Goal: Use online tool/utility: Utilize a website feature to perform a specific function

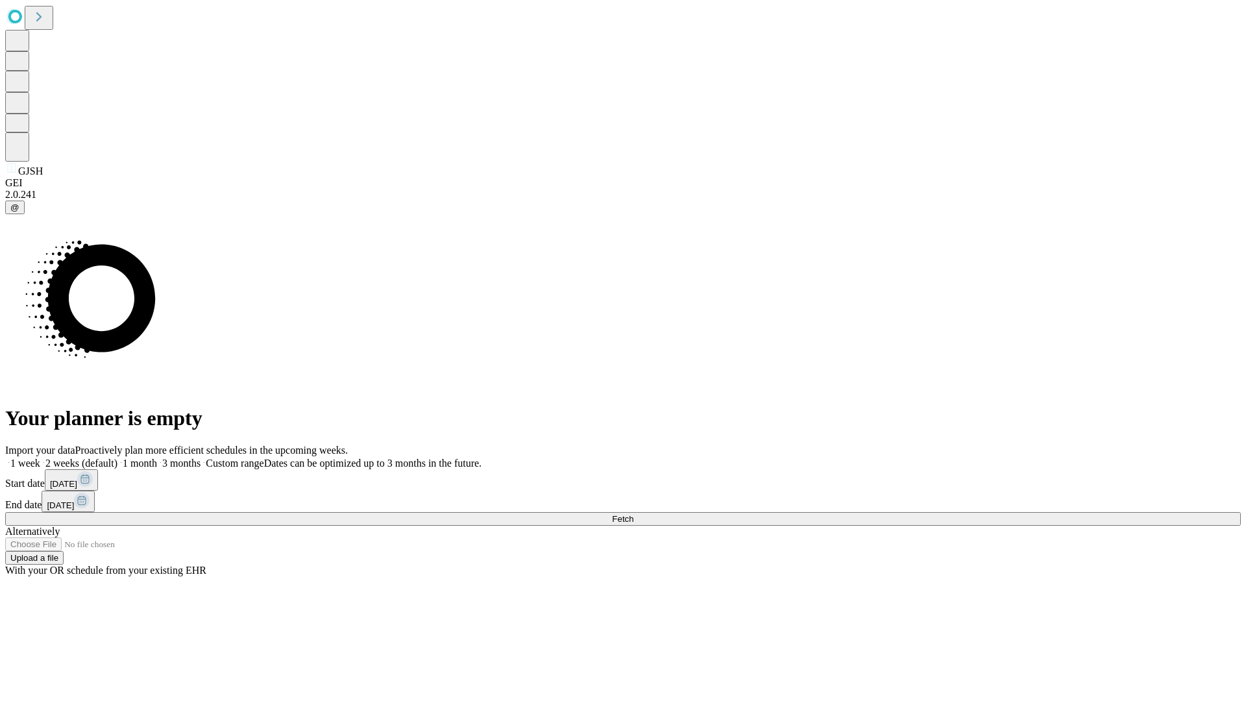
click at [117, 457] on label "2 weeks (default)" at bounding box center [78, 462] width 77 height 11
click at [633, 514] on span "Fetch" at bounding box center [622, 519] width 21 height 10
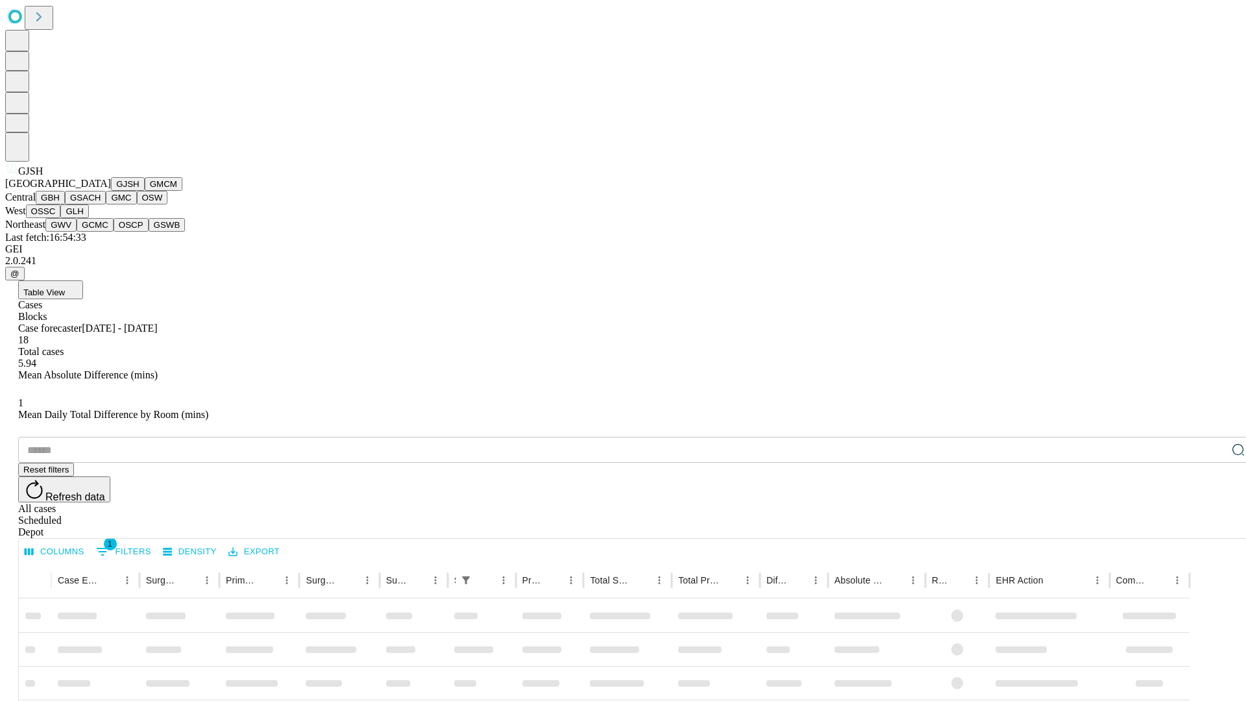
click at [145, 191] on button "GMCM" at bounding box center [164, 184] width 38 height 14
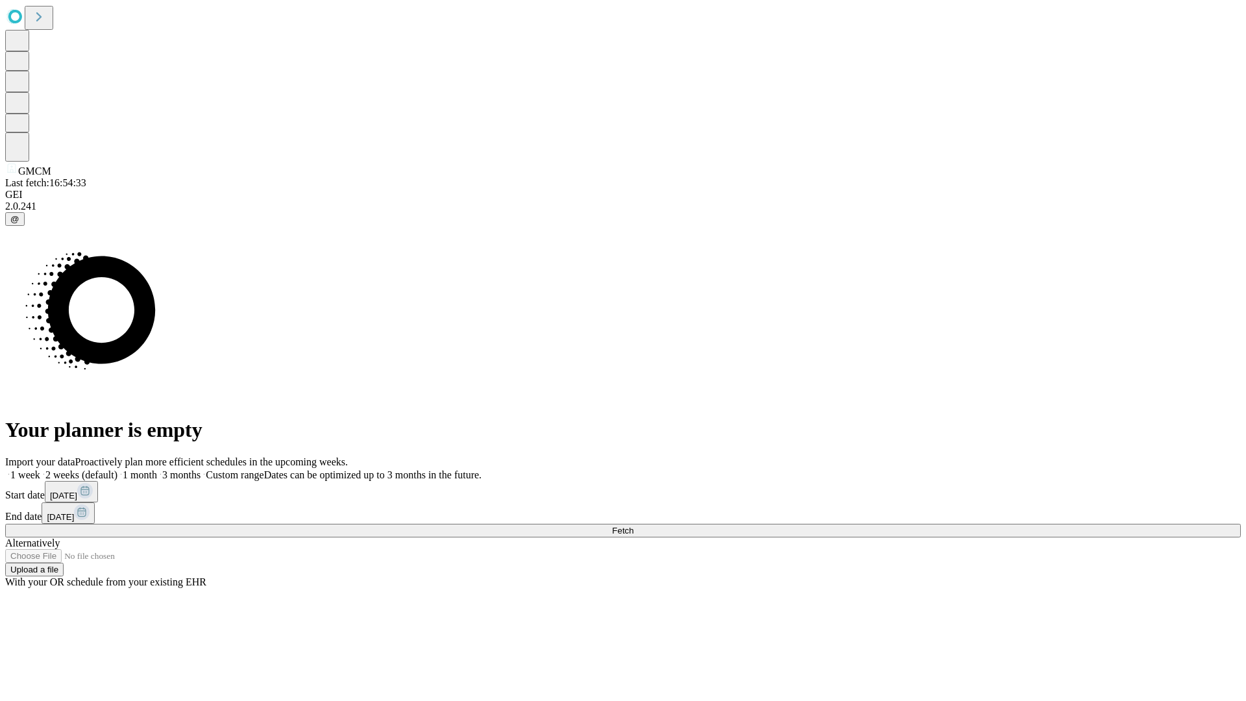
click at [117, 469] on label "2 weeks (default)" at bounding box center [78, 474] width 77 height 11
click at [633, 526] on span "Fetch" at bounding box center [622, 531] width 21 height 10
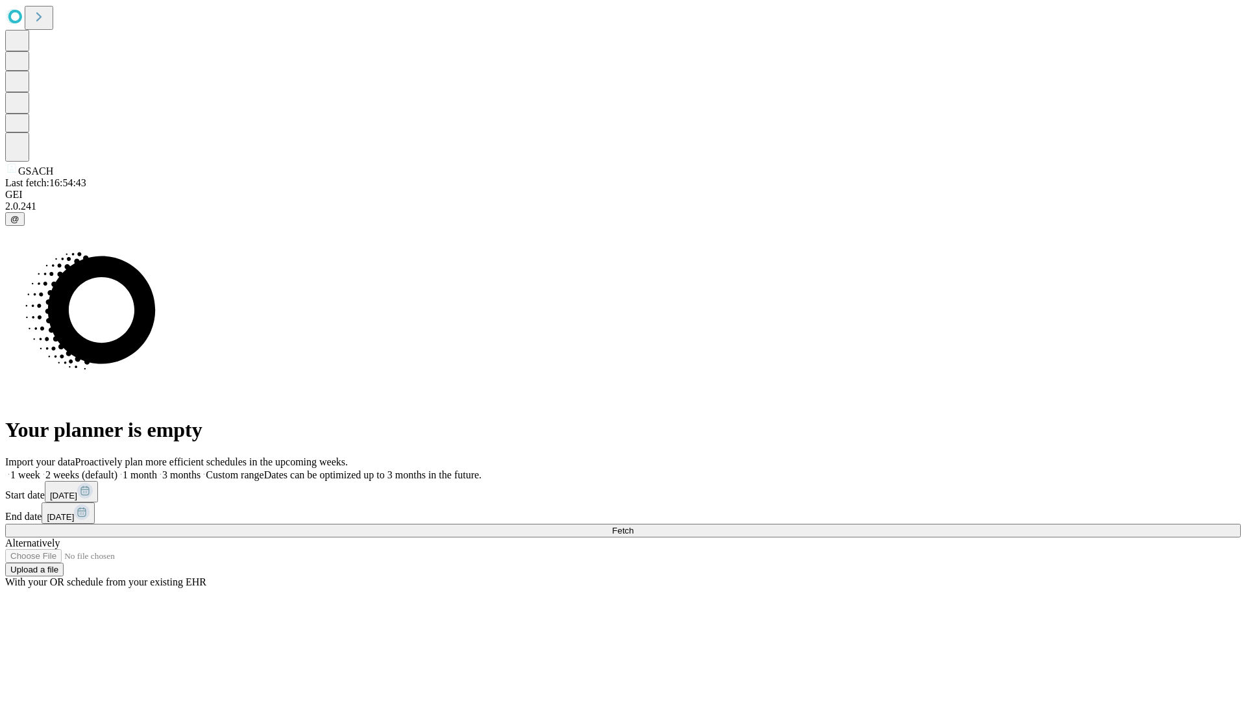
click at [633, 526] on span "Fetch" at bounding box center [622, 531] width 21 height 10
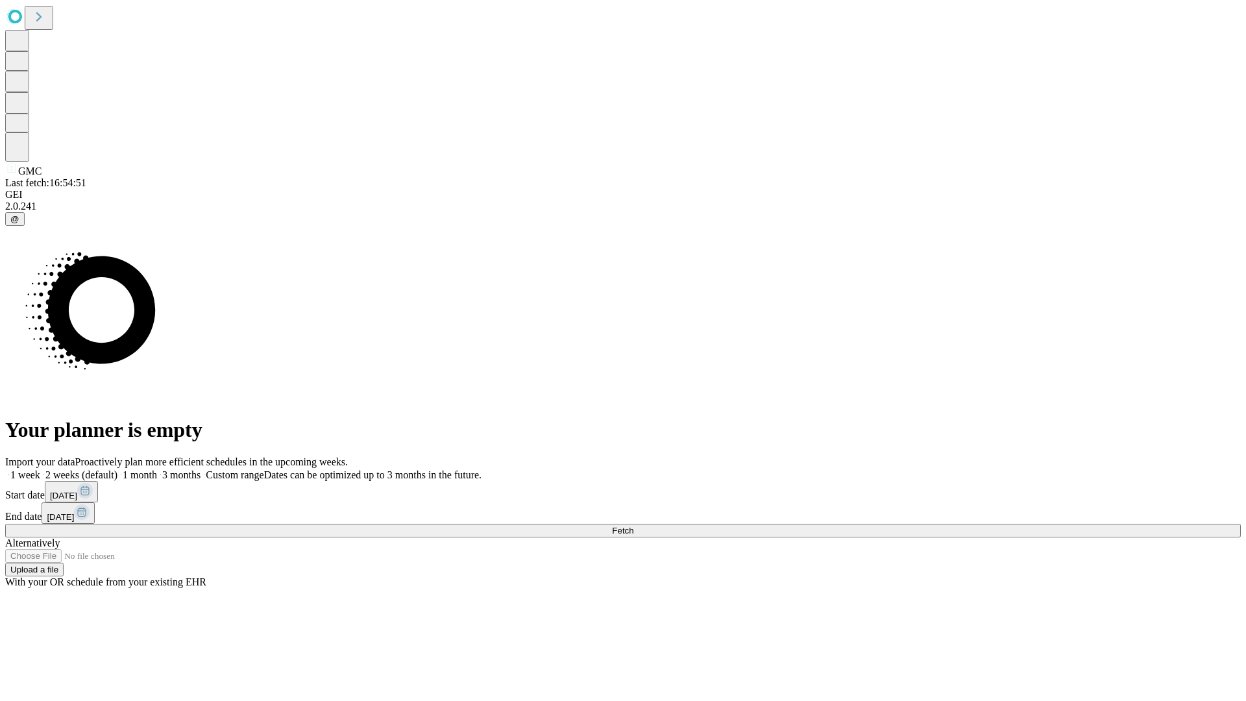
click at [117, 469] on label "2 weeks (default)" at bounding box center [78, 474] width 77 height 11
click at [633, 526] on span "Fetch" at bounding box center [622, 531] width 21 height 10
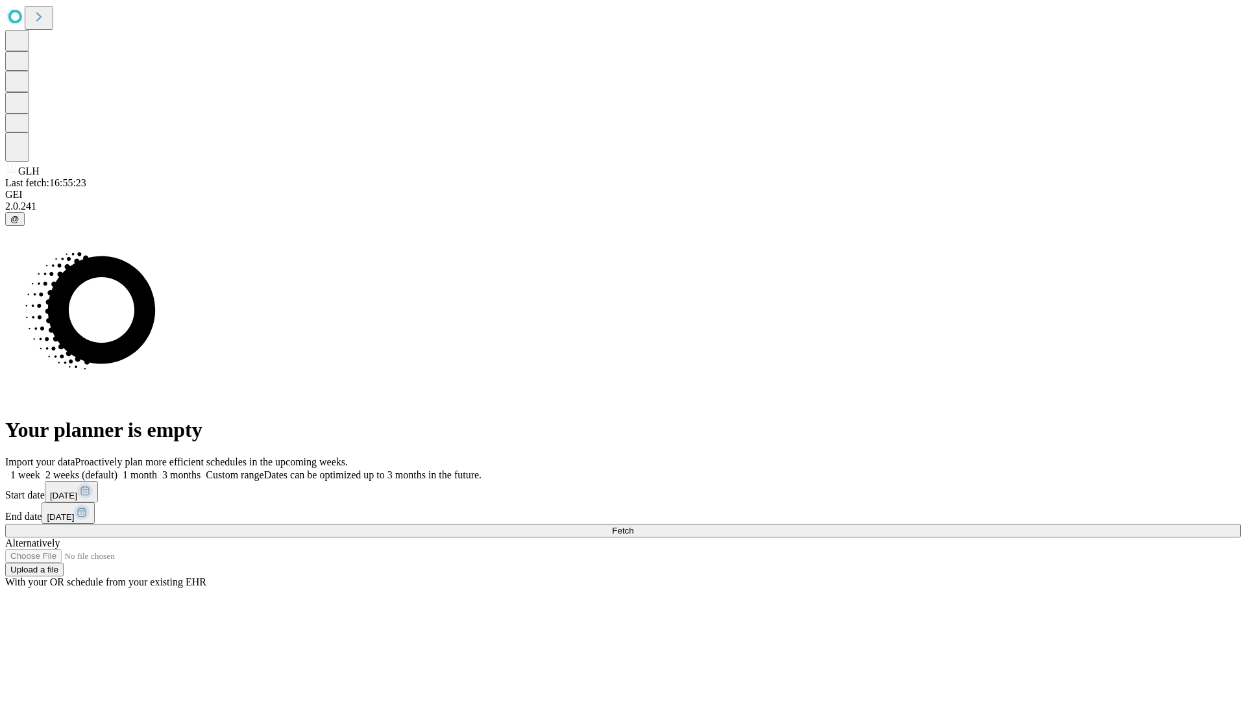
click at [117, 469] on label "2 weeks (default)" at bounding box center [78, 474] width 77 height 11
click at [633, 526] on span "Fetch" at bounding box center [622, 531] width 21 height 10
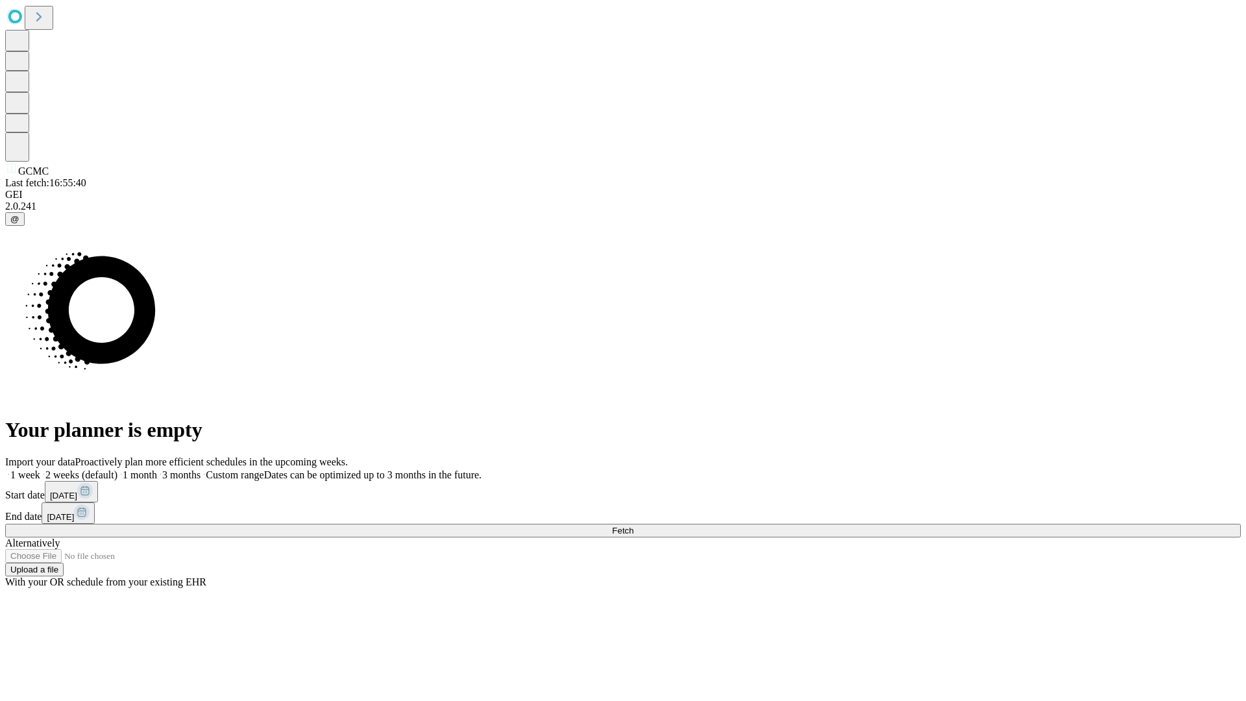
click at [633, 526] on span "Fetch" at bounding box center [622, 531] width 21 height 10
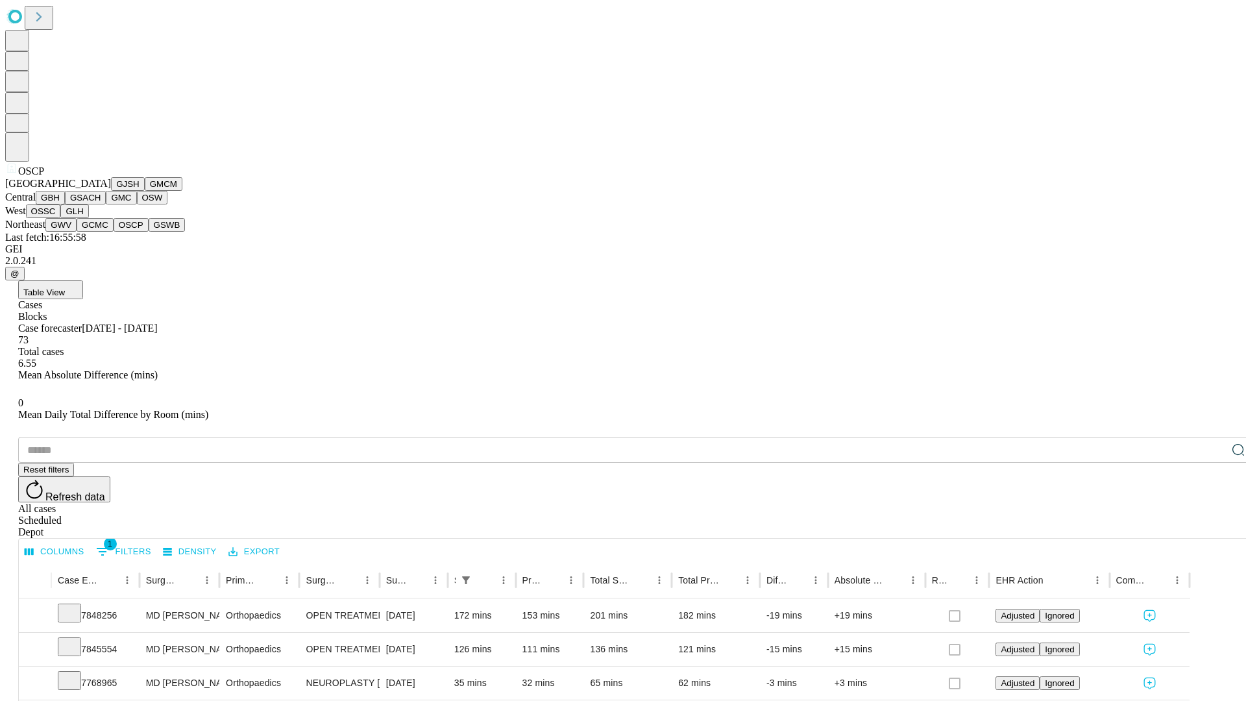
click at [149, 232] on button "GSWB" at bounding box center [167, 225] width 37 height 14
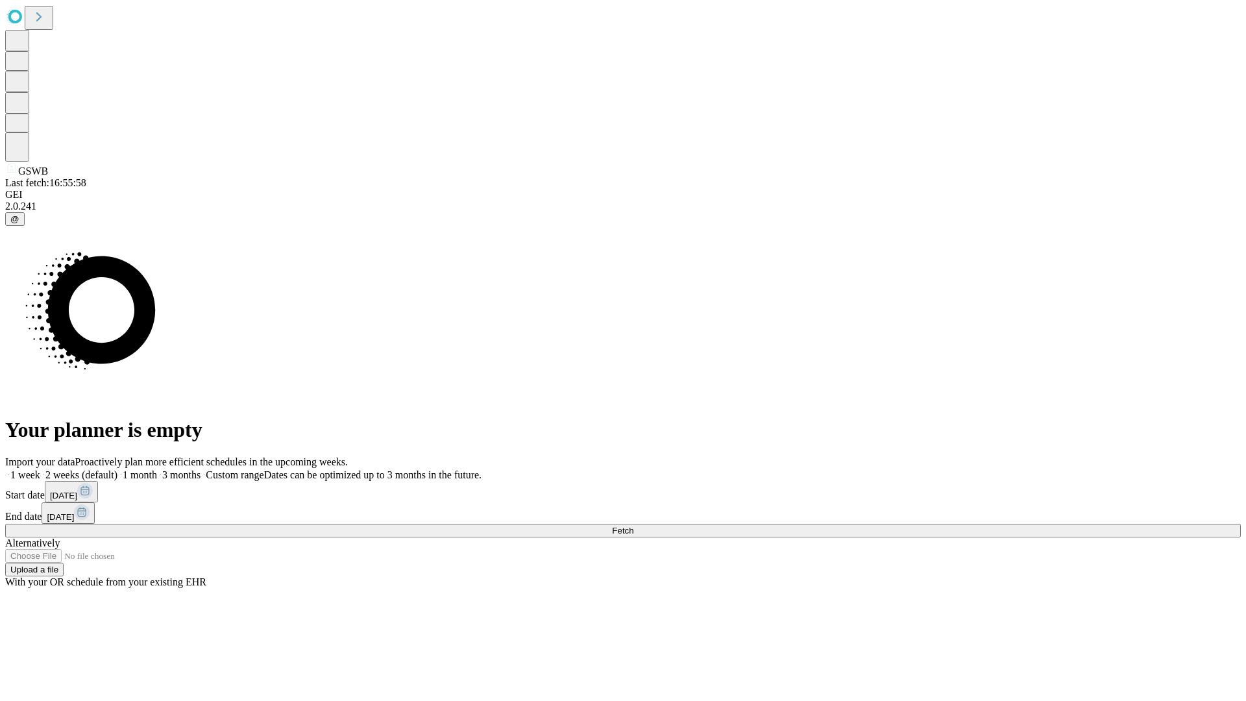
click at [117, 469] on label "2 weeks (default)" at bounding box center [78, 474] width 77 height 11
click at [633, 526] on span "Fetch" at bounding box center [622, 531] width 21 height 10
